Goal: Communication & Community: Answer question/provide support

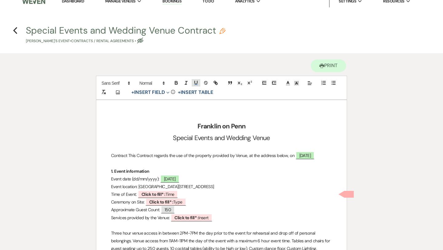
scroll to position [7, 0]
click at [15, 31] on use "button" at bounding box center [15, 30] width 4 height 7
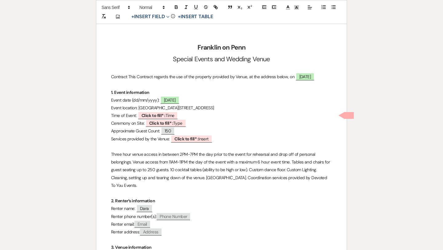
select select "2"
select select "5"
select select "13"
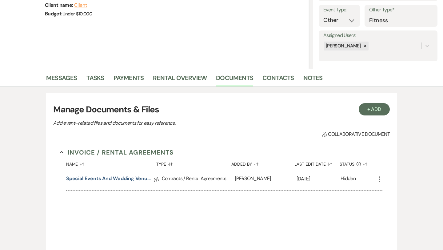
scroll to position [0, 0]
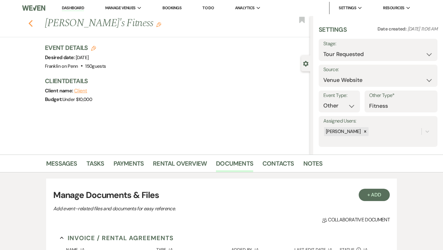
click at [30, 22] on use "button" at bounding box center [31, 23] width 4 height 7
select select "2"
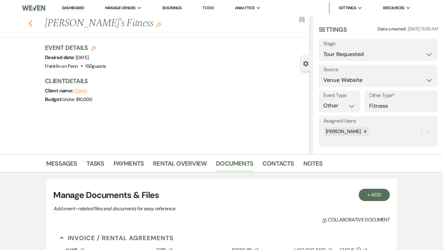
select select "2"
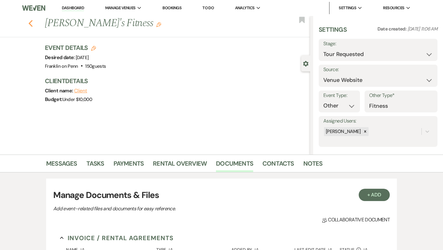
select select "2"
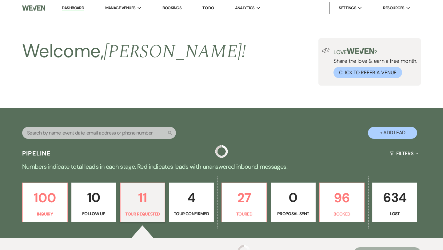
scroll to position [171, 0]
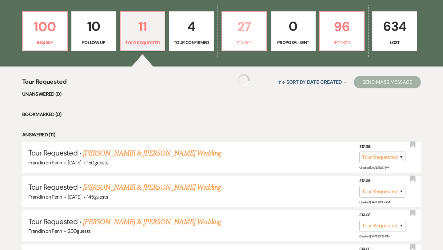
select select "2"
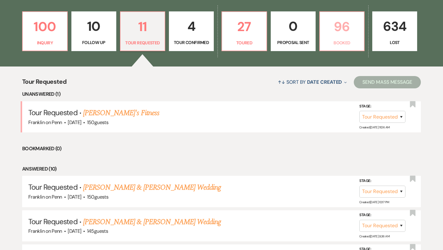
click at [347, 23] on p "96" at bounding box center [342, 26] width 37 height 21
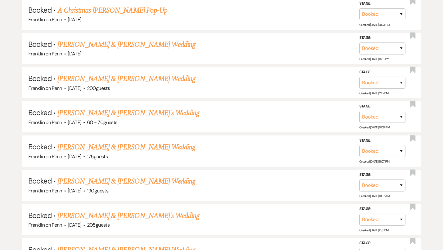
scroll to position [1102, 0]
click at [136, 107] on link "[PERSON_NAME] & [PERSON_NAME]'s Wedding" at bounding box center [129, 112] width 142 height 11
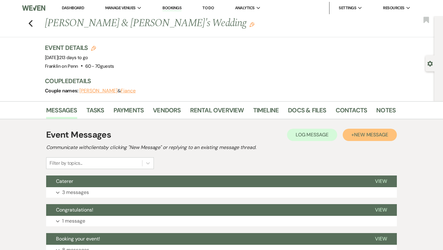
click at [365, 135] on span "New Message" at bounding box center [371, 134] width 34 height 6
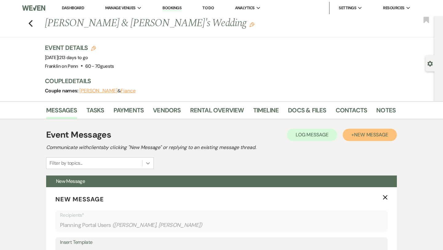
scroll to position [110, 0]
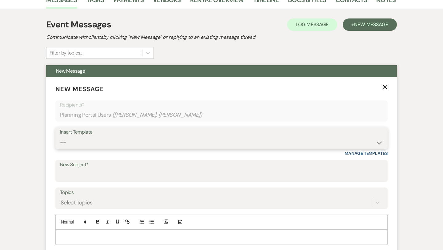
click at [121, 145] on select "-- Weven Planning Portal Introduction (Booked Events) Initial Inquiry Response …" at bounding box center [221, 143] width 323 height 12
select select "2751"
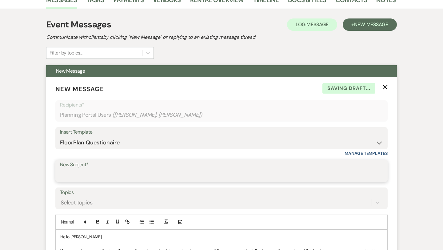
click at [119, 177] on input "New Subject*" at bounding box center [221, 175] width 323 height 12
type input "Floorplan and Linens"
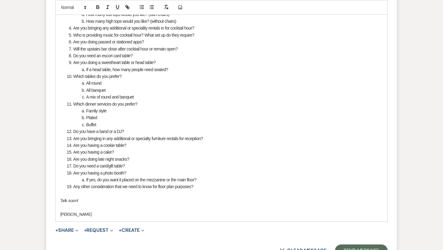
scroll to position [425, 0]
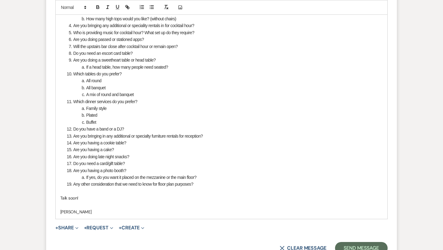
click at [203, 184] on li "Any other consideration that we need to know for floor plan purposes?" at bounding box center [225, 184] width 316 height 7
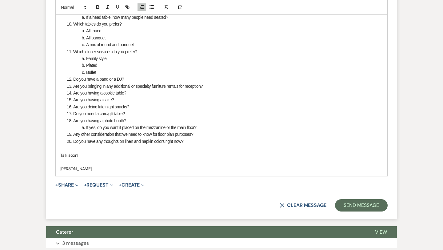
scroll to position [475, 0]
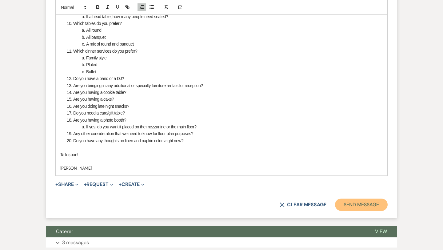
click at [352, 202] on button "Send Message" at bounding box center [361, 205] width 53 height 12
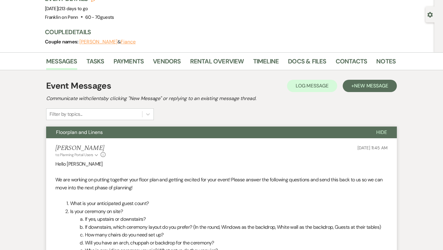
scroll to position [0, 0]
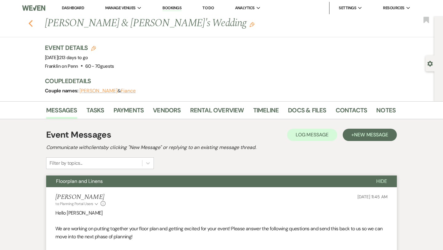
click at [30, 22] on use "button" at bounding box center [31, 23] width 4 height 7
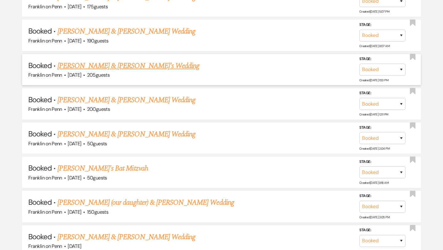
scroll to position [1273, 0]
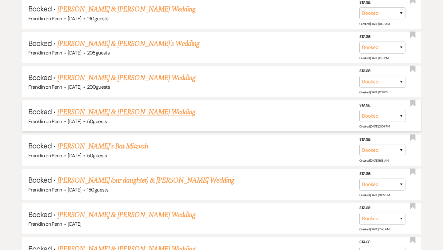
click at [144, 107] on link "[PERSON_NAME] & [PERSON_NAME] Wedding" at bounding box center [127, 112] width 138 height 11
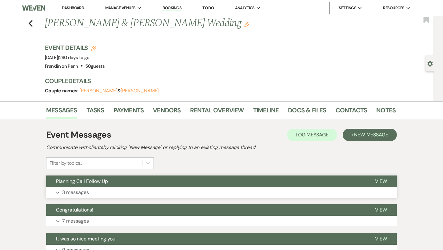
click at [382, 179] on span "View" at bounding box center [381, 181] width 12 height 6
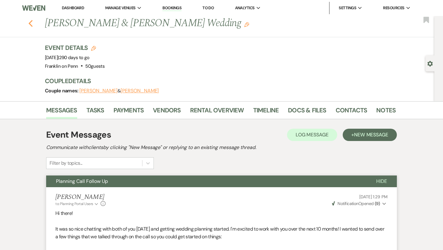
click at [30, 23] on use "button" at bounding box center [31, 23] width 4 height 7
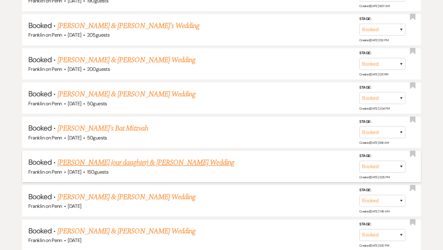
scroll to position [1295, 0]
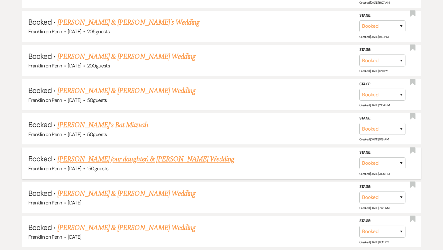
click at [165, 154] on link "[PERSON_NAME] (our daughter) & [PERSON_NAME] Wedding" at bounding box center [146, 159] width 177 height 11
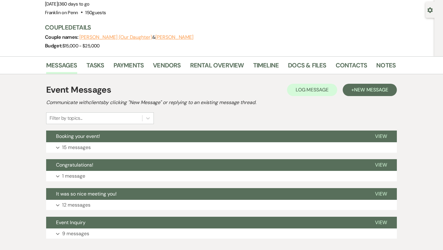
scroll to position [54, 0]
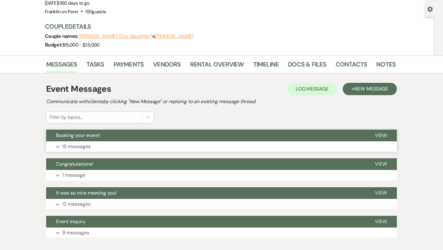
click at [379, 133] on span "View" at bounding box center [381, 135] width 12 height 6
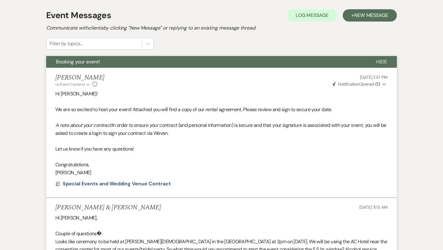
scroll to position [0, 0]
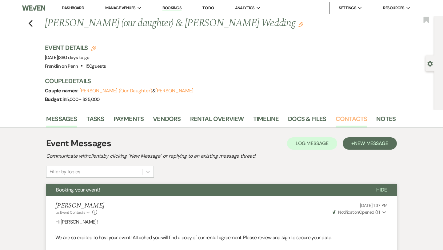
click at [345, 120] on link "Contacts" at bounding box center [352, 121] width 32 height 14
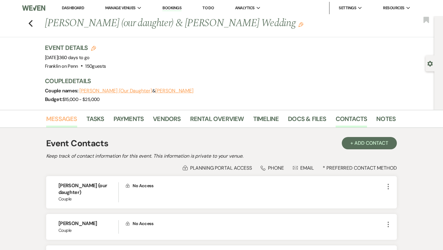
click at [66, 117] on link "Messages" at bounding box center [61, 121] width 31 height 14
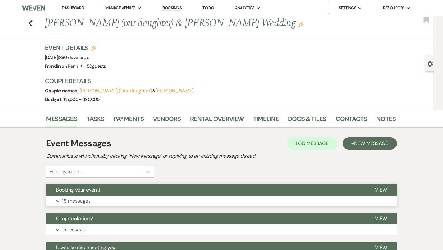
click at [380, 191] on span "View" at bounding box center [381, 190] width 12 height 6
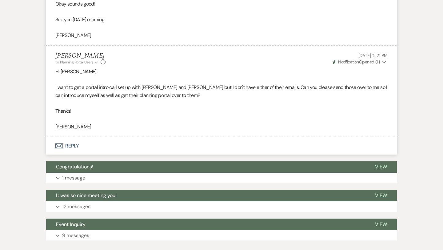
scroll to position [1600, 0]
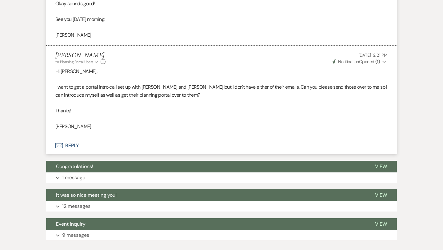
click at [71, 137] on button "Envelope Reply" at bounding box center [221, 145] width 351 height 17
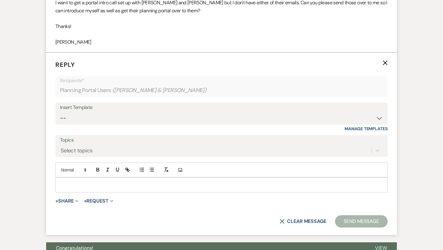
scroll to position [1695, 0]
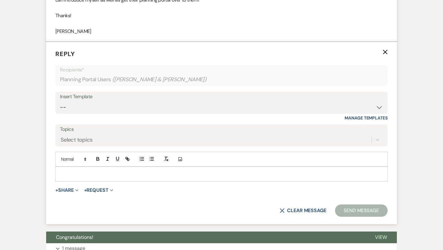
click at [61, 167] on div at bounding box center [222, 174] width 332 height 14
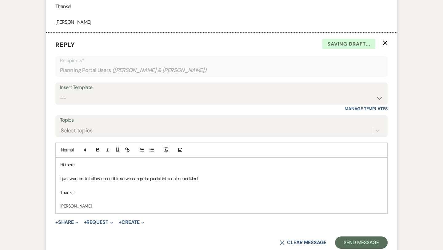
scroll to position [1705, 0]
click at [349, 236] on button "Send Message" at bounding box center [361, 242] width 53 height 12
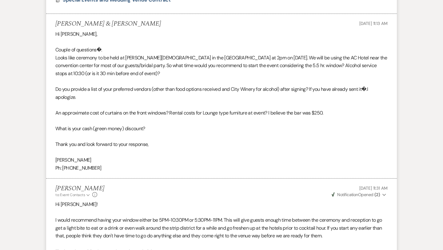
scroll to position [0, 0]
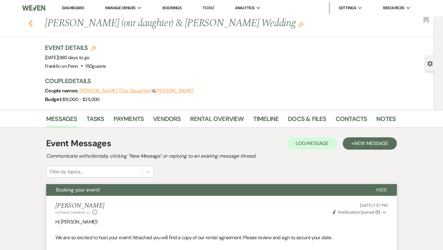
click at [32, 24] on icon "Previous" at bounding box center [30, 23] width 5 height 7
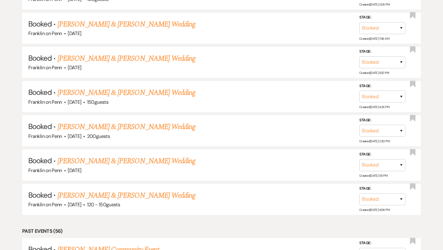
scroll to position [1490, 0]
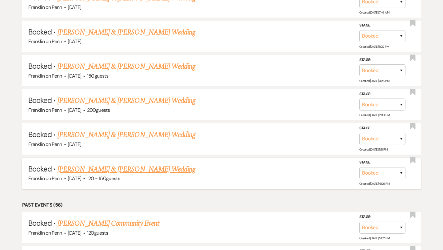
click at [169, 164] on link "[PERSON_NAME] & [PERSON_NAME] Wedding" at bounding box center [127, 169] width 138 height 11
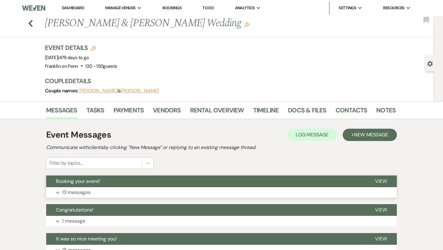
click at [383, 180] on span "View" at bounding box center [381, 181] width 12 height 6
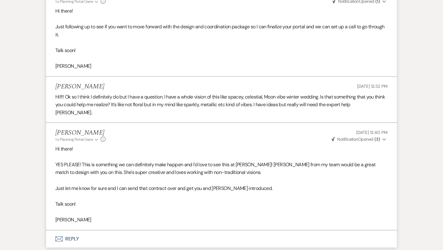
scroll to position [896, 0]
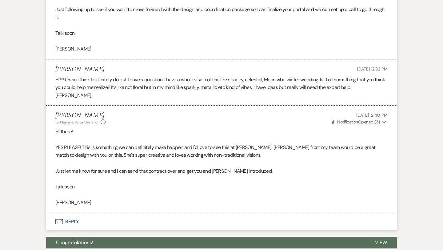
click at [71, 213] on button "Envelope Reply" at bounding box center [221, 221] width 351 height 17
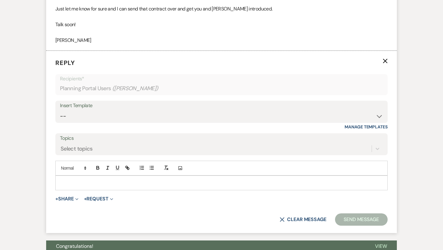
scroll to position [1067, 0]
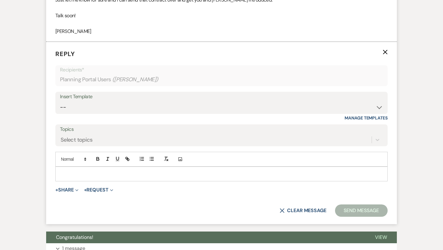
click at [86, 171] on p at bounding box center [221, 174] width 323 height 7
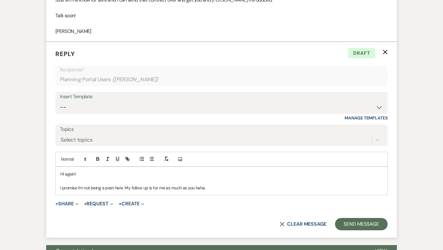
click at [90, 184] on p "I promise I'm not being a pest here. My follow up is for me as much as you haha." at bounding box center [221, 187] width 323 height 7
click at [114, 184] on p "I promise I'm not trying being a pest here. My follow up is for me as much as y…" at bounding box center [221, 187] width 323 height 7
click at [135, 184] on p "I promise I'm not trying to be a pest here. My follow up is for me as much as y…" at bounding box center [221, 187] width 323 height 7
click at [237, 184] on p "I promise I'm not trying to be a pest here [PERSON_NAME]. My follow up is for m…" at bounding box center [221, 187] width 323 height 7
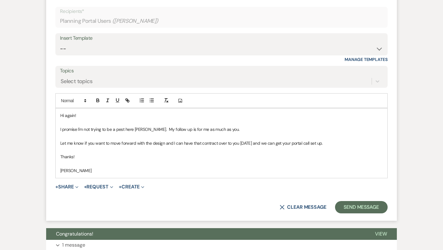
scroll to position [1130, 0]
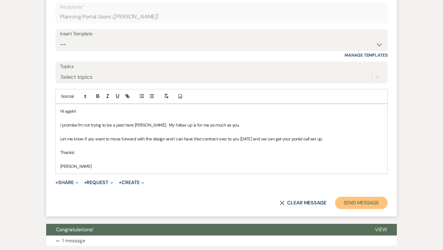
click at [372, 197] on button "Send Message" at bounding box center [361, 203] width 53 height 12
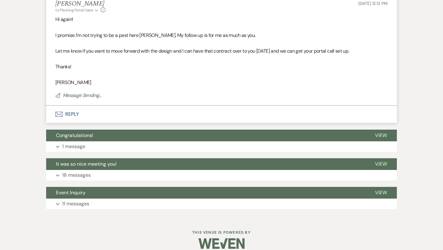
scroll to position [1103, 0]
